Goal: Communication & Community: Answer question/provide support

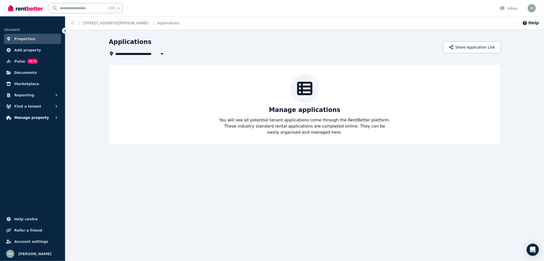
click at [42, 117] on span "Manage property" at bounding box center [31, 117] width 35 height 6
click at [23, 40] on span "Properties" at bounding box center [24, 39] width 21 height 6
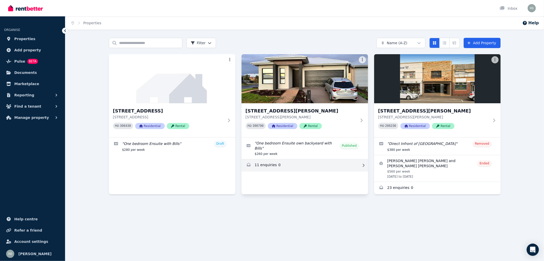
click at [268, 161] on link "Enquiries for 8 Rumford St, Thornhill Park" at bounding box center [305, 165] width 127 height 12
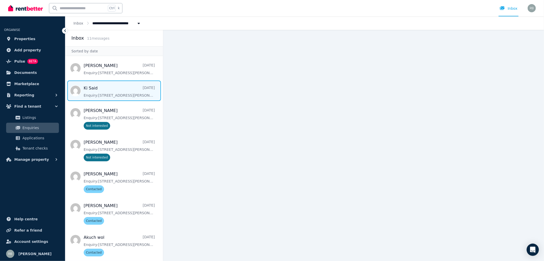
click at [107, 89] on span "Message list" at bounding box center [114, 90] width 98 height 20
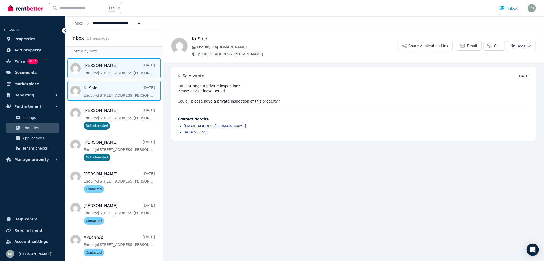
click at [104, 66] on span "Message list" at bounding box center [114, 68] width 98 height 20
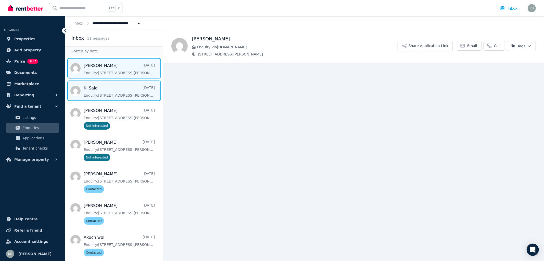
click at [110, 91] on span "Message list" at bounding box center [114, 90] width 98 height 20
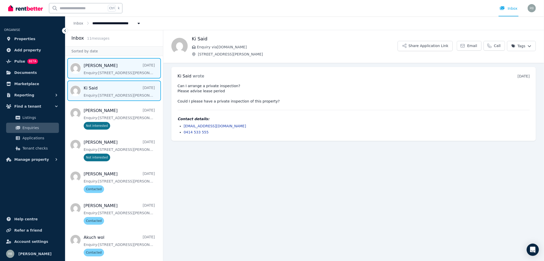
click at [108, 67] on span "Message list" at bounding box center [114, 68] width 98 height 20
